Goal: Task Accomplishment & Management: Use online tool/utility

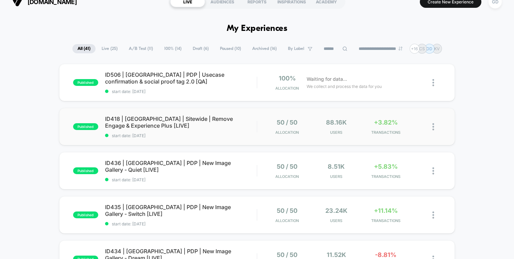
scroll to position [11, 0]
click at [250, 126] on span "ID418 | USA | Sitewide | Remove Engage & Experience Plus [LIVE] Click to edit e…" at bounding box center [181, 122] width 152 height 14
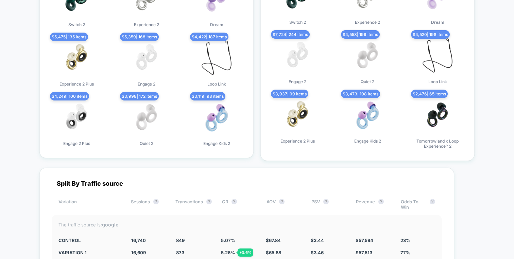
scroll to position [2218, 0]
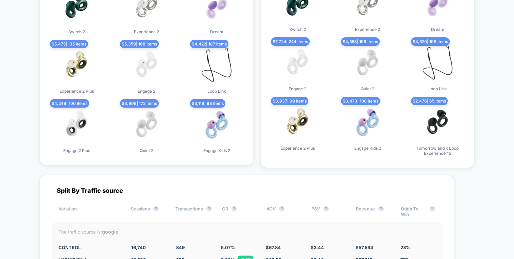
click at [304, 120] on img at bounding box center [297, 122] width 41 height 41
click at [294, 121] on img at bounding box center [297, 122] width 41 height 41
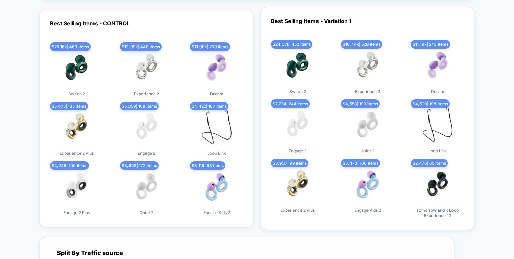
scroll to position [2137, 0]
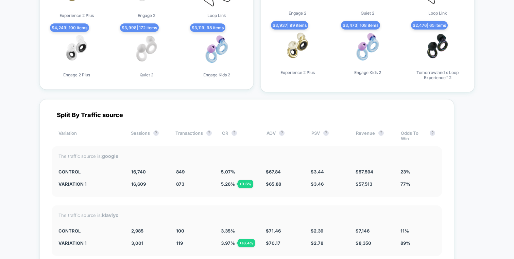
click at [299, 53] on img at bounding box center [297, 46] width 41 height 41
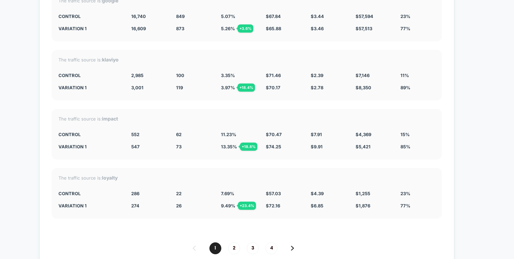
scroll to position [2450, 0]
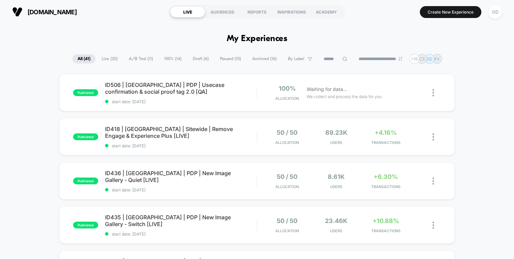
click at [342, 59] on input at bounding box center [335, 59] width 34 height 8
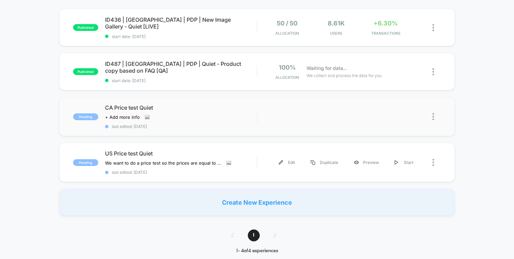
scroll to position [66, 0]
type input "*****"
click at [206, 150] on span "US Price test Quiet" at bounding box center [181, 153] width 152 height 7
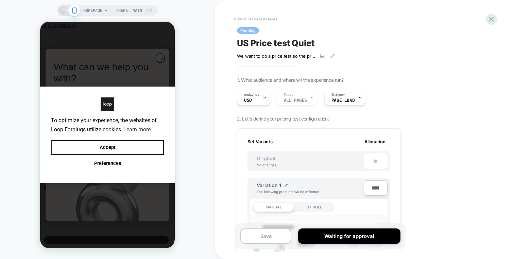
click at [119, 146] on button "Accept" at bounding box center [107, 147] width 113 height 15
